Goal: Information Seeking & Learning: Find specific fact

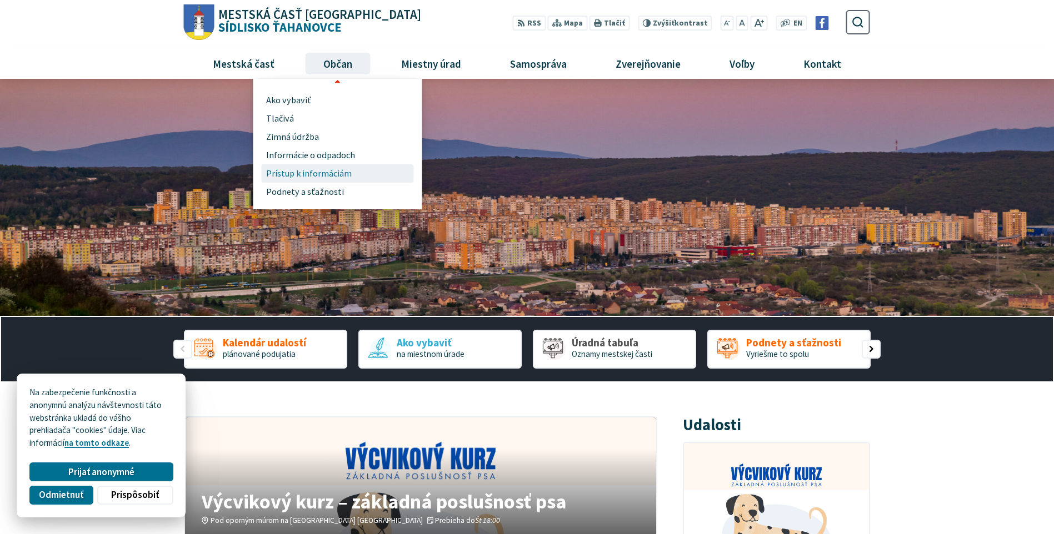
click at [304, 171] on span "Prístup k informáciám" at bounding box center [309, 173] width 86 height 18
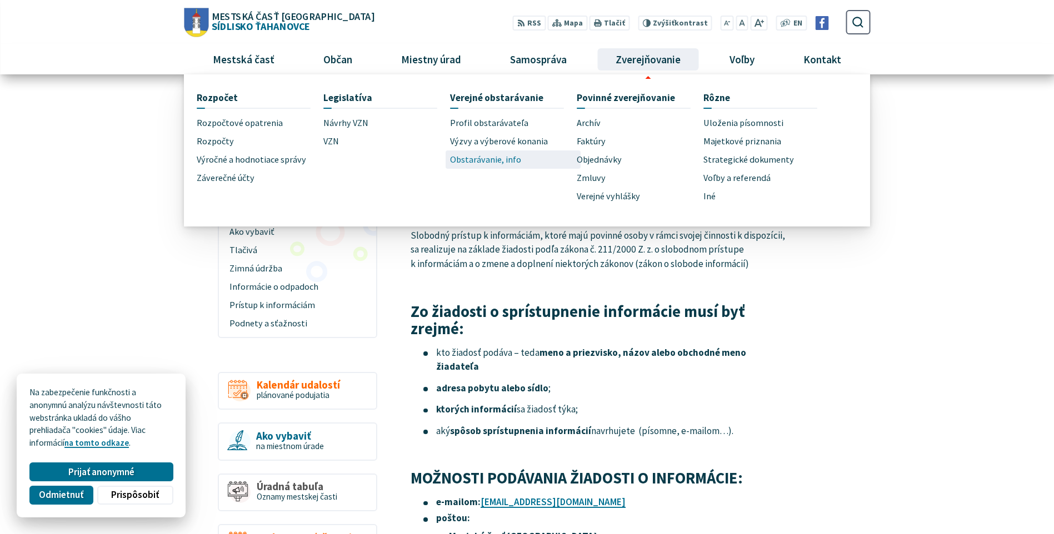
click at [507, 158] on span "Obstarávanie, info" at bounding box center [485, 160] width 71 height 18
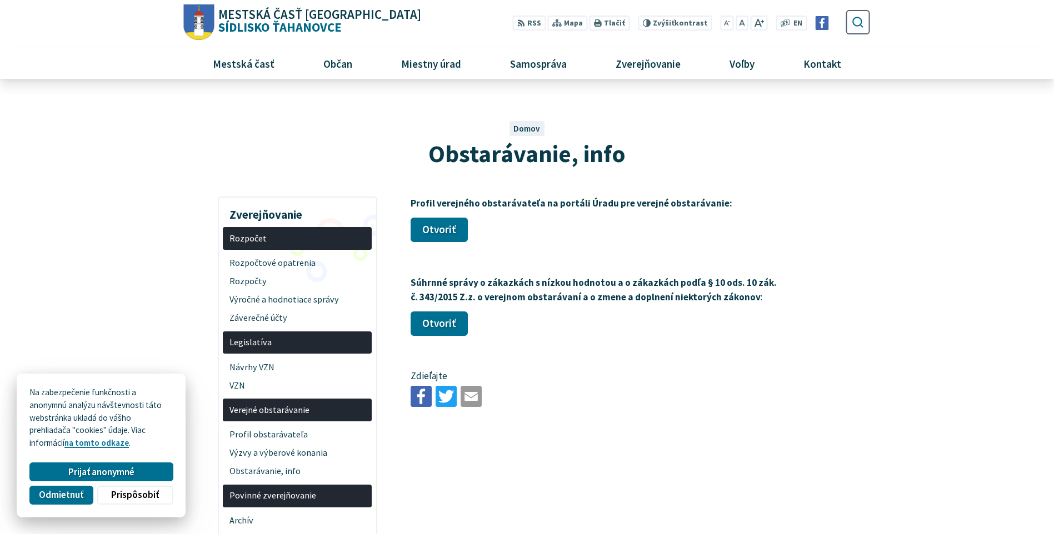
click at [853, 20] on use "submit" at bounding box center [857, 22] width 11 height 11
type input "**********"
click at [856, 23] on icon "submit" at bounding box center [857, 22] width 13 height 13
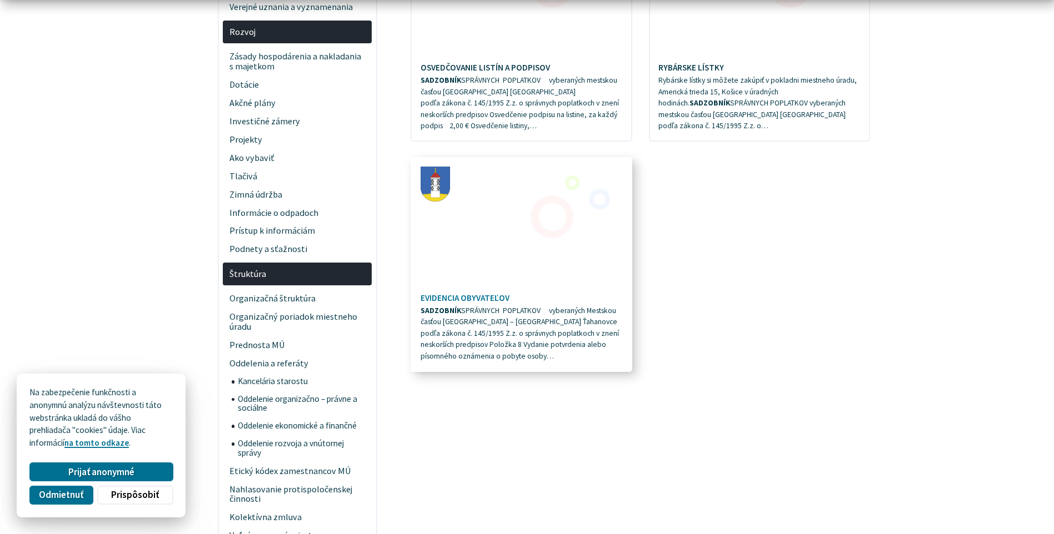
scroll to position [389, 0]
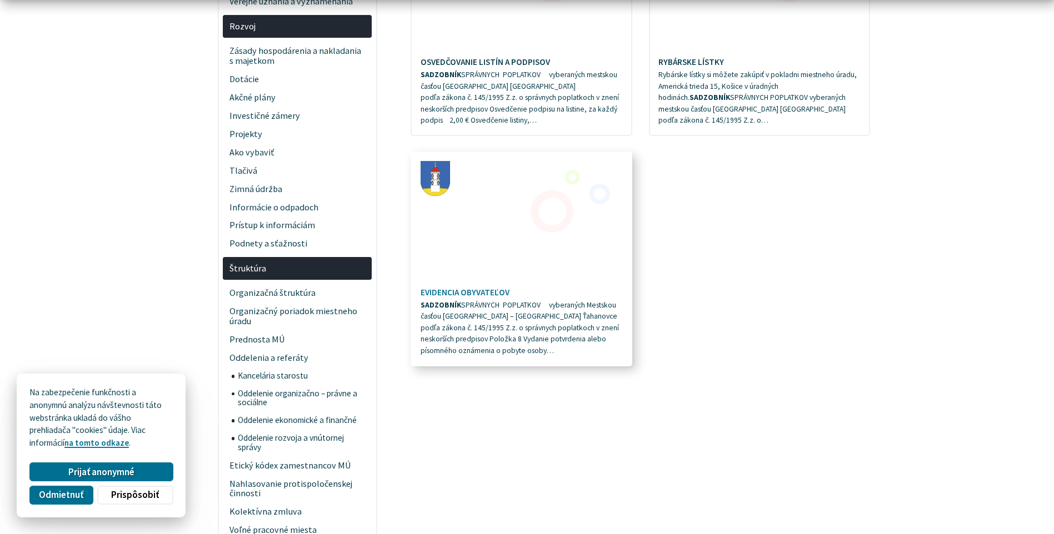
click at [495, 288] on h4 "EVIDENCIA OBYVATEĽOV" at bounding box center [521, 293] width 202 height 10
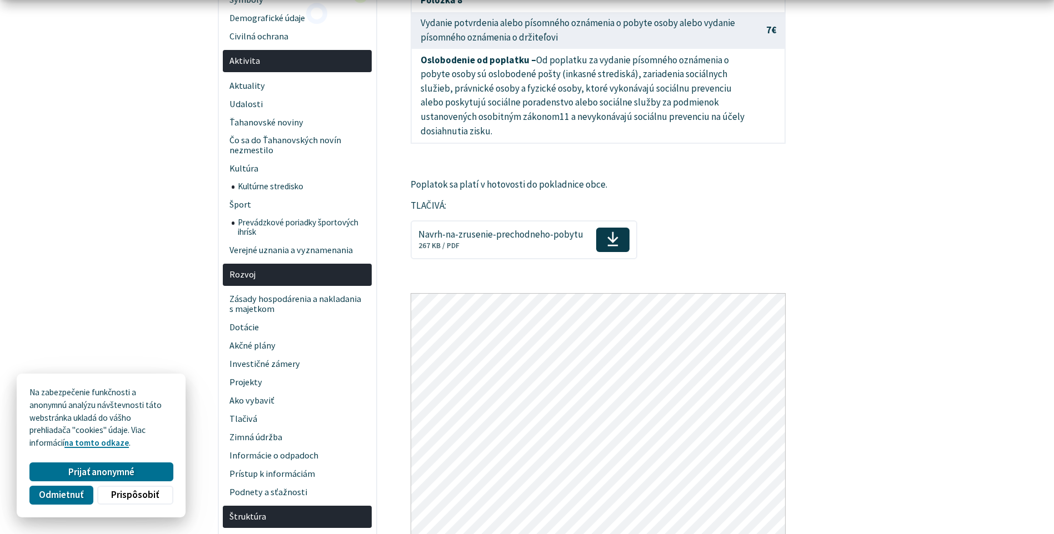
scroll to position [278, 0]
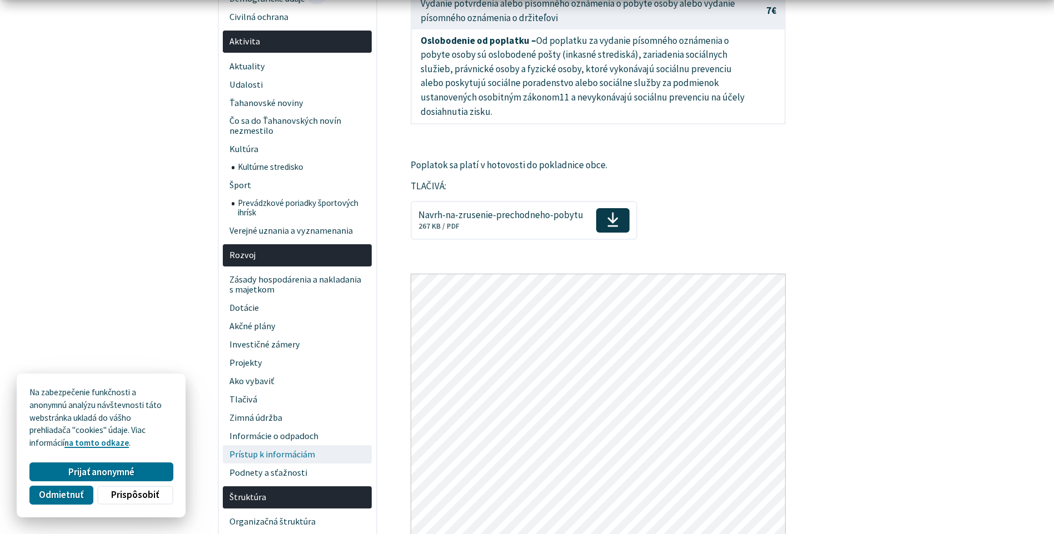
click at [274, 456] on span "Prístup k informáciám" at bounding box center [297, 454] width 136 height 18
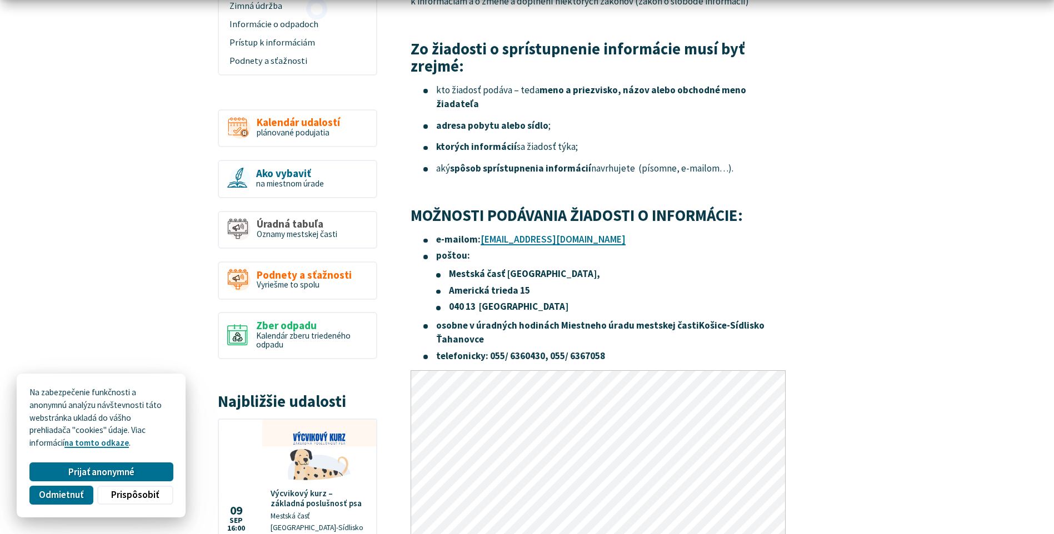
scroll to position [278, 0]
